Goal: Transaction & Acquisition: Book appointment/travel/reservation

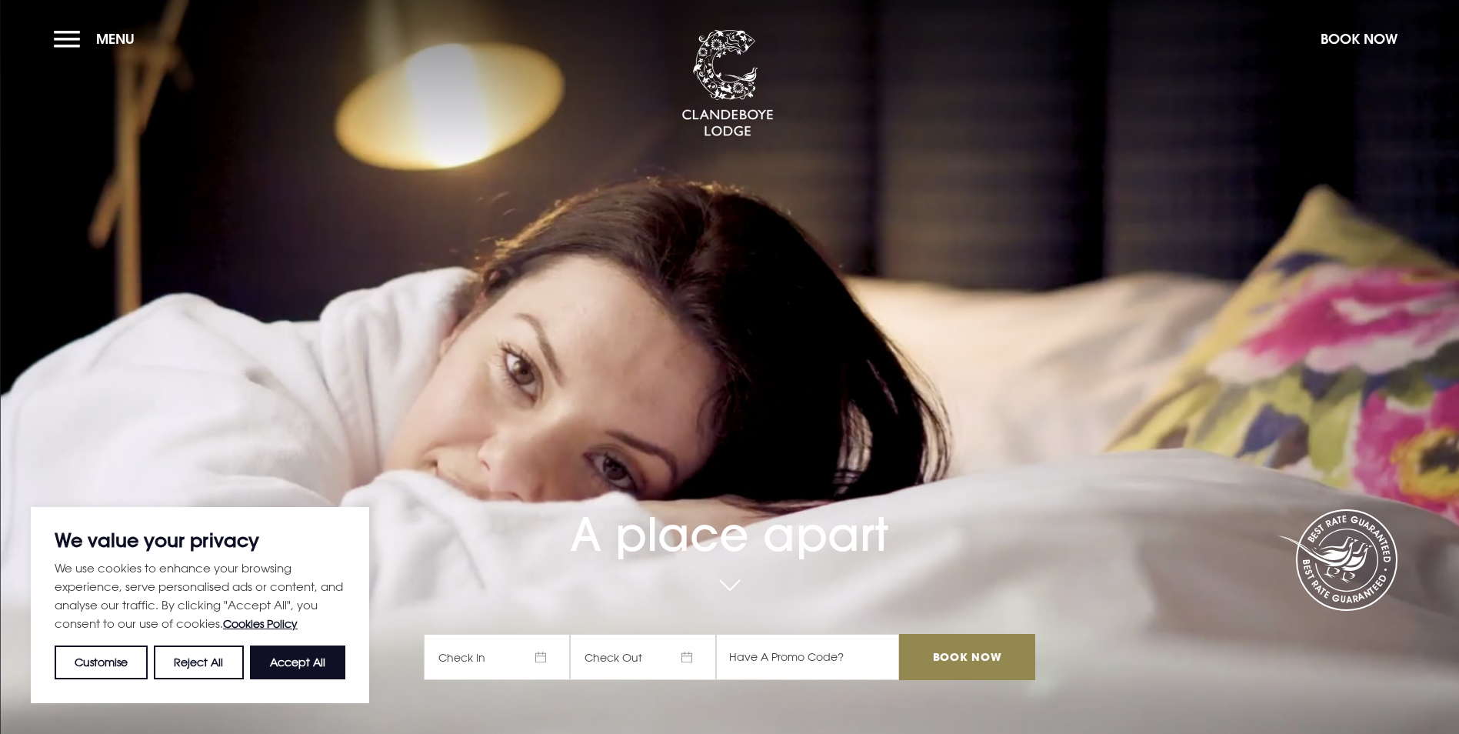
click at [498, 634] on span "Check In" at bounding box center [497, 657] width 146 height 46
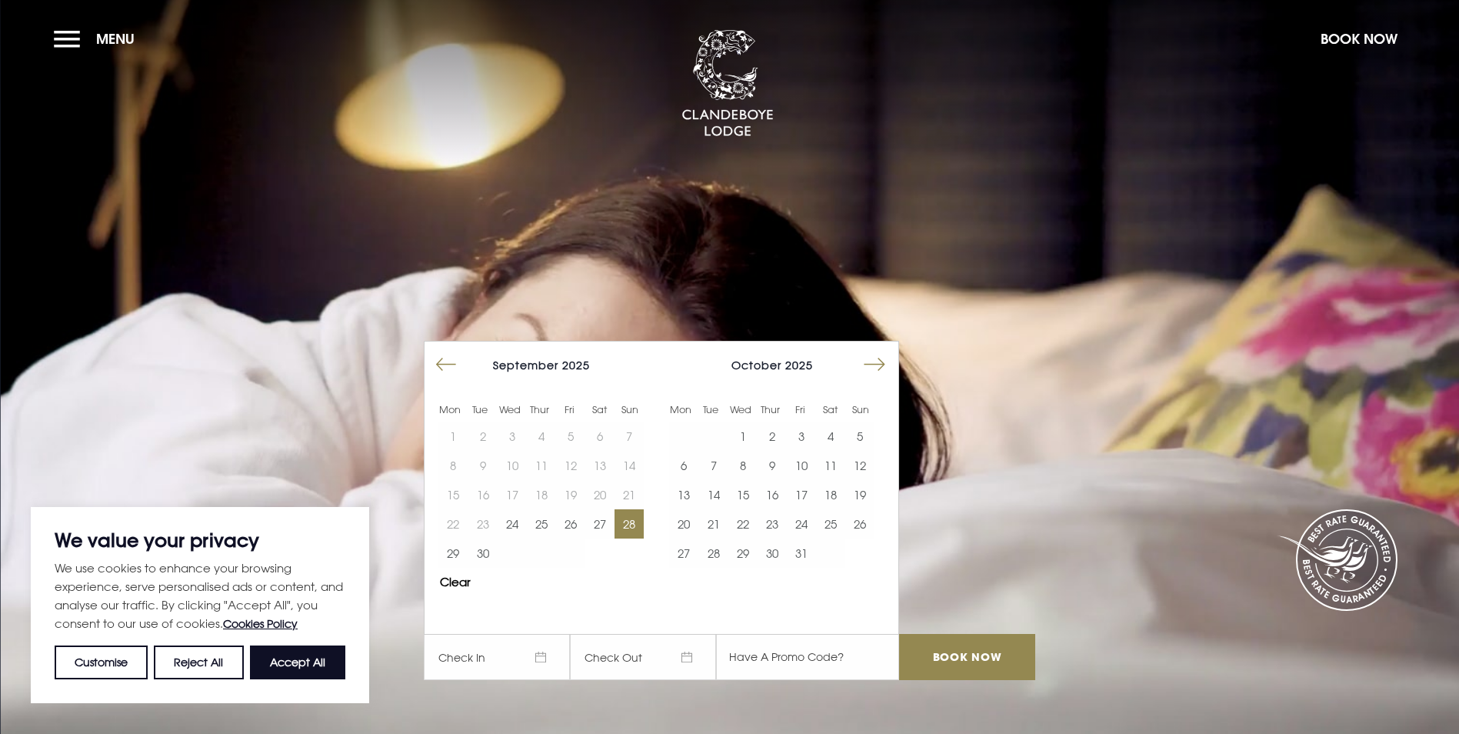
click at [631, 509] on button "28" at bounding box center [628, 523] width 29 height 29
click at [454, 538] on button "29" at bounding box center [452, 552] width 29 height 29
click at [980, 634] on input "Book Now" at bounding box center [966, 657] width 135 height 46
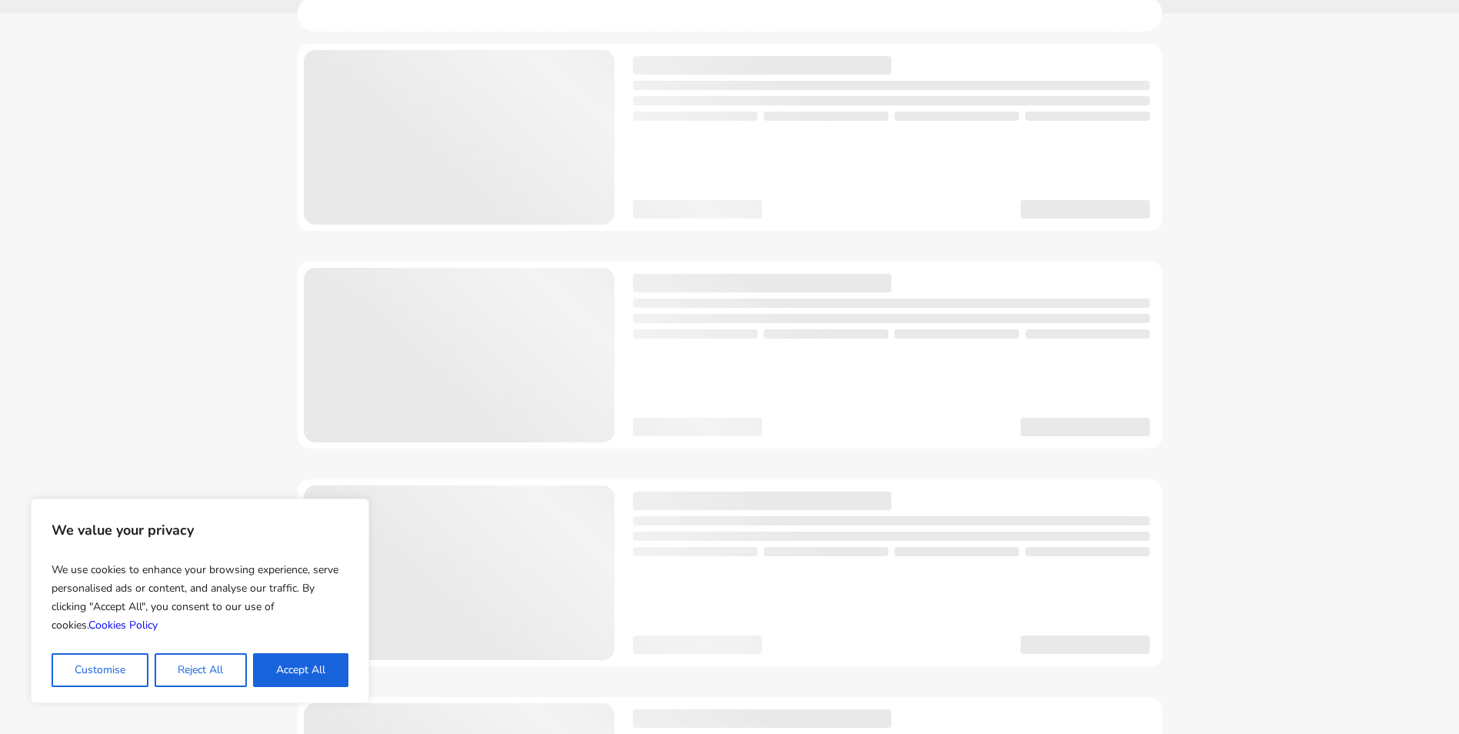
scroll to position [77, 0]
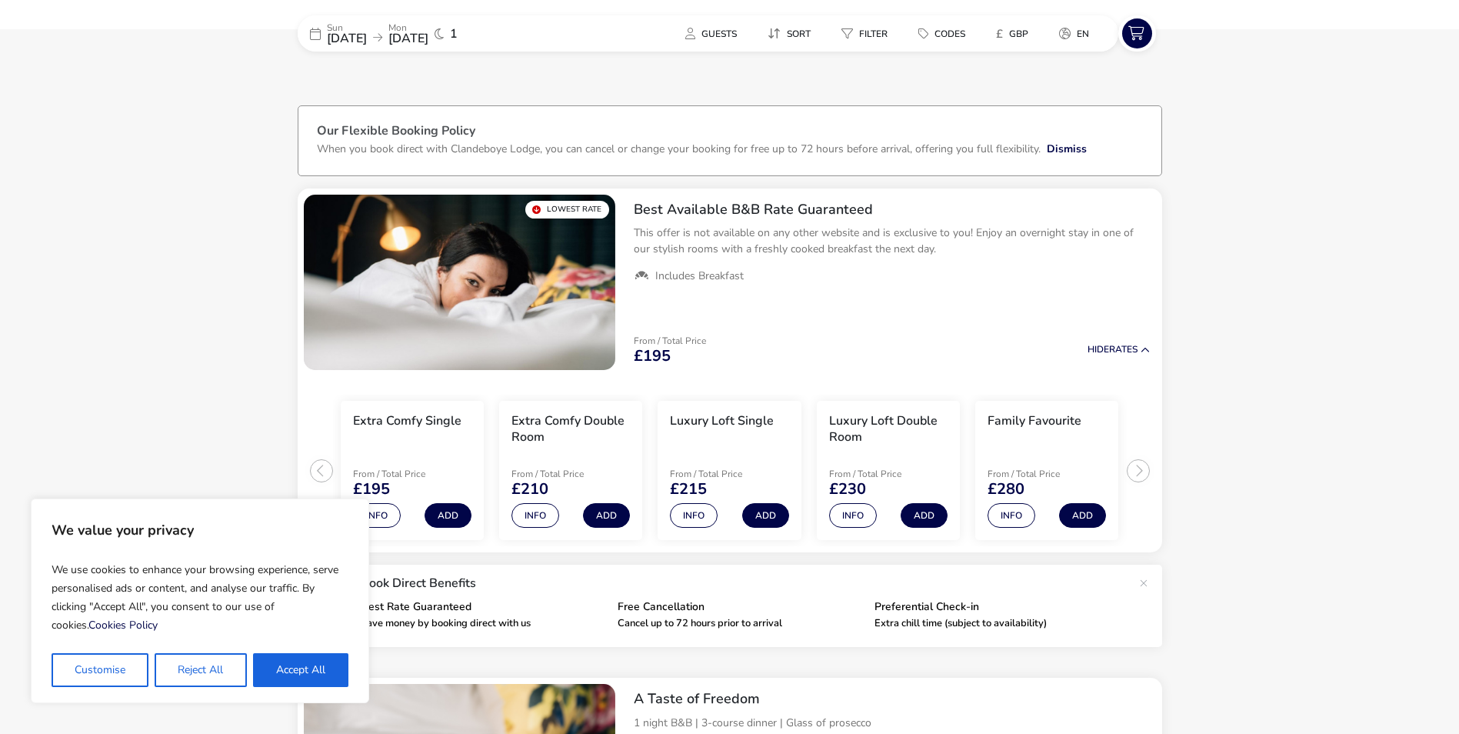
drag, startPoint x: 203, startPoint y: 264, endPoint x: 211, endPoint y: 141, distance: 123.3
